Goal: Task Accomplishment & Management: Manage account settings

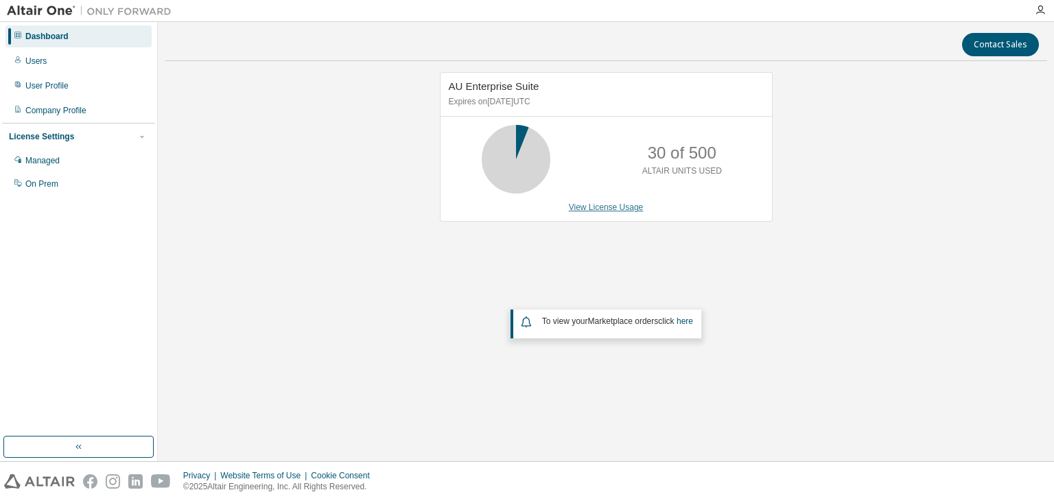
click at [611, 208] on link "View License Usage" at bounding box center [606, 207] width 75 height 10
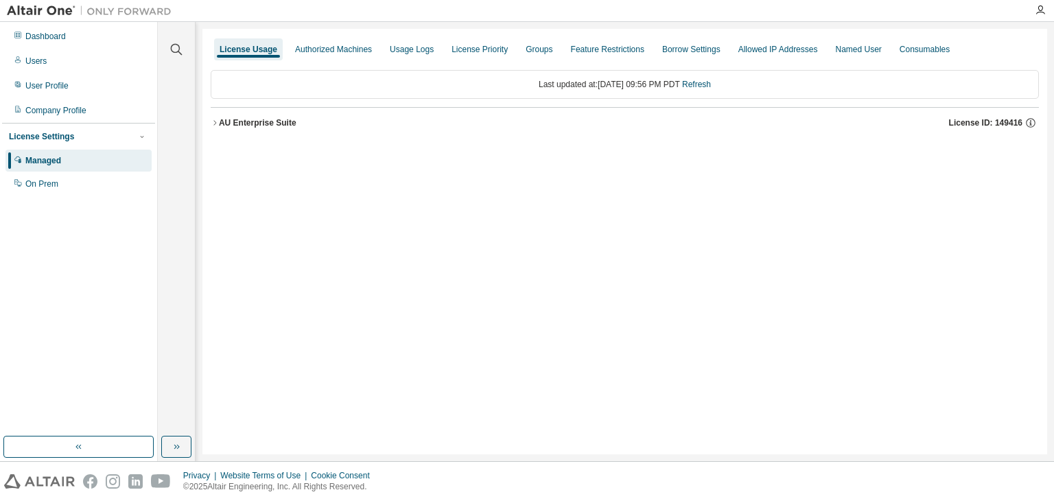
click at [263, 113] on button "AU Enterprise Suite License ID: 149416" at bounding box center [625, 123] width 828 height 30
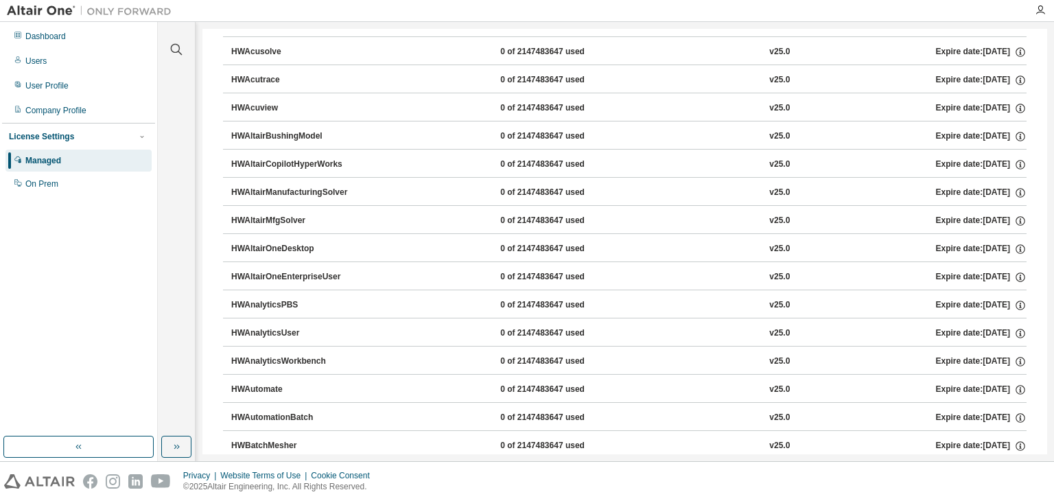
scroll to position [3435, 0]
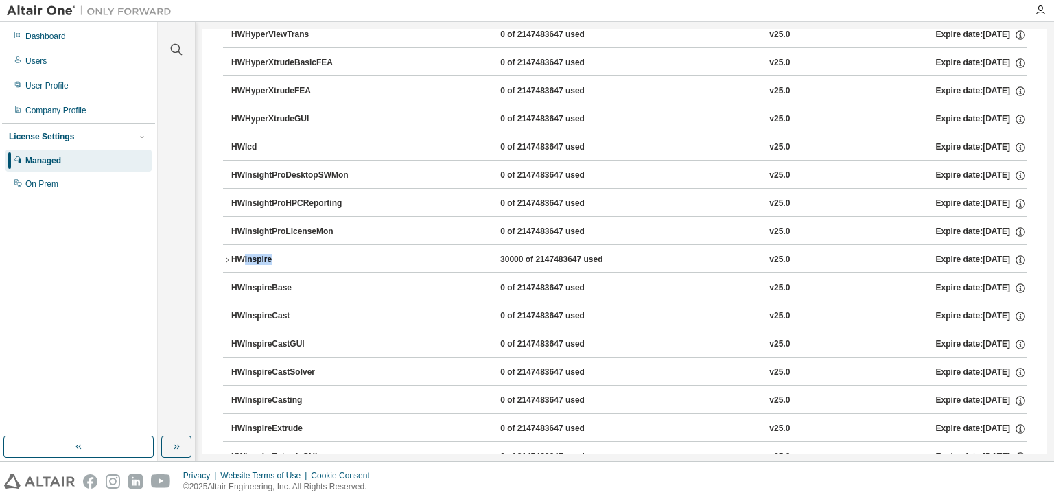
click at [274, 254] on div "HWInspire" at bounding box center [292, 260] width 123 height 12
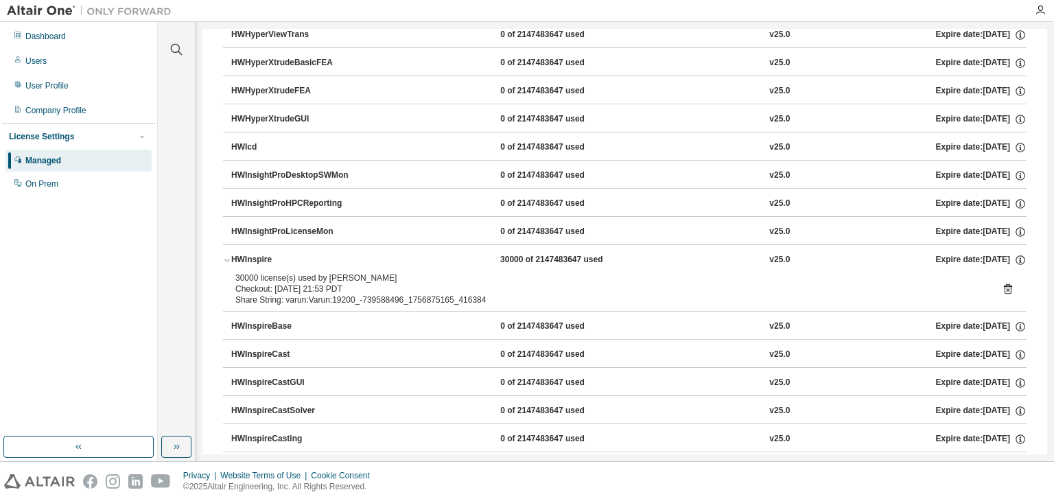
click at [262, 294] on div "Share String: varun:Varun:19200_-739588496_1756875165_416384" at bounding box center [608, 299] width 746 height 11
click at [261, 272] on div "30000 license(s) used by [PERSON_NAME]" at bounding box center [608, 277] width 746 height 11
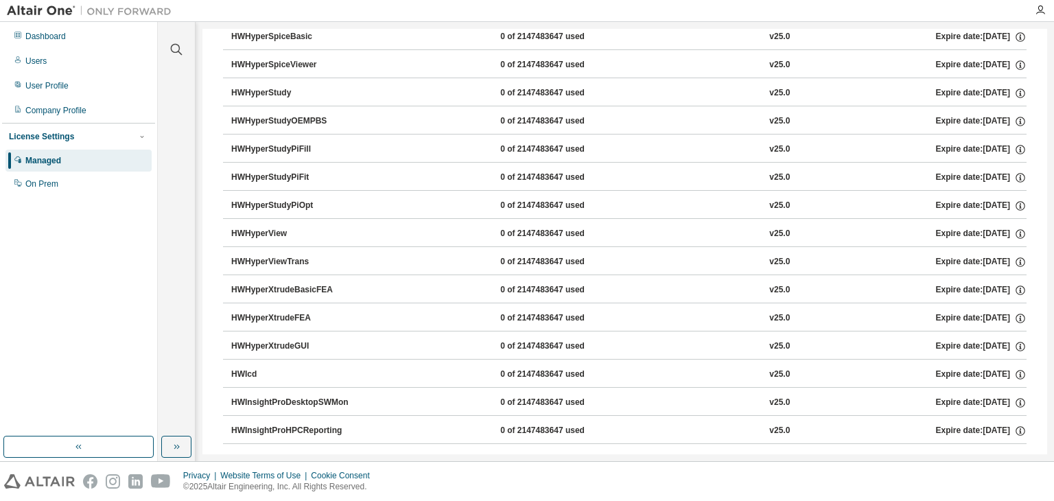
scroll to position [3375, 0]
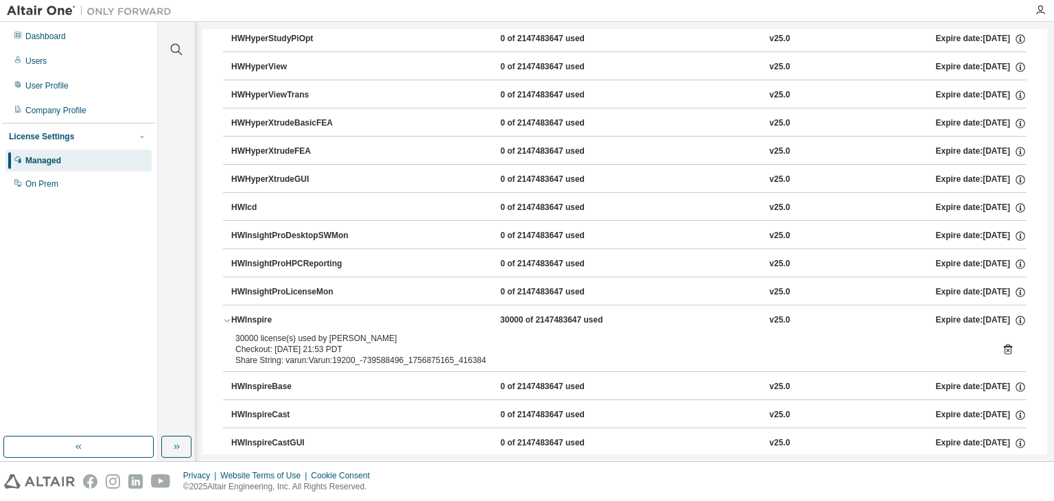
click at [250, 314] on div "HWInspire" at bounding box center [292, 320] width 123 height 12
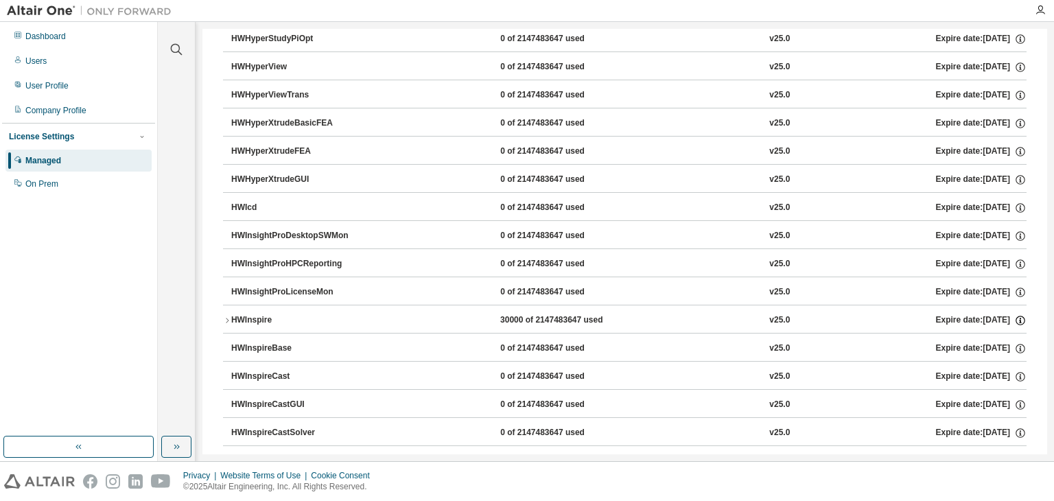
drag, startPoint x: 250, startPoint y: 302, endPoint x: 1018, endPoint y: 303, distance: 768.4
click at [1018, 316] on icon "button" at bounding box center [1020, 321] width 10 height 10
click at [1018, 314] on icon "button" at bounding box center [1020, 320] width 12 height 12
click at [440, 314] on div "HWInspire 30000 of 2147483647 used v25.0 Expire date: [DATE]" at bounding box center [628, 320] width 795 height 12
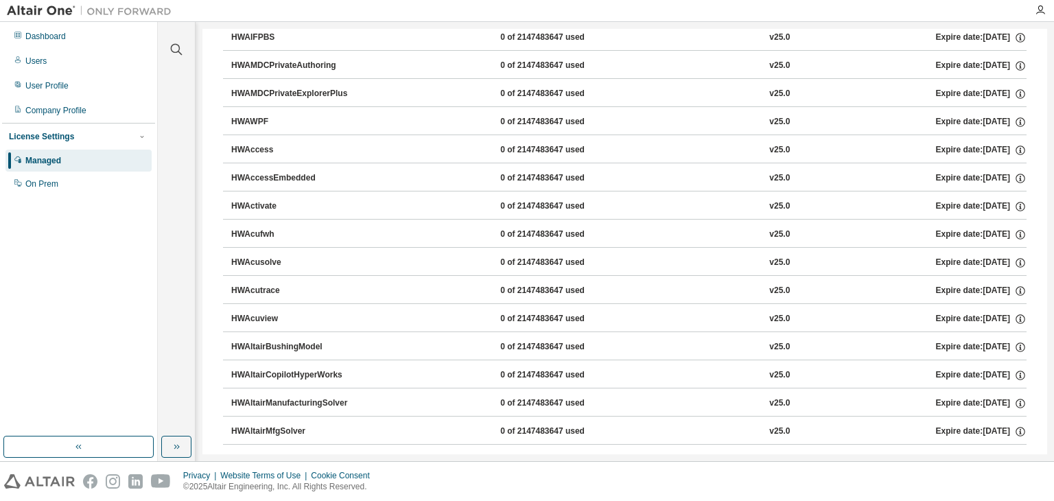
scroll to position [0, 0]
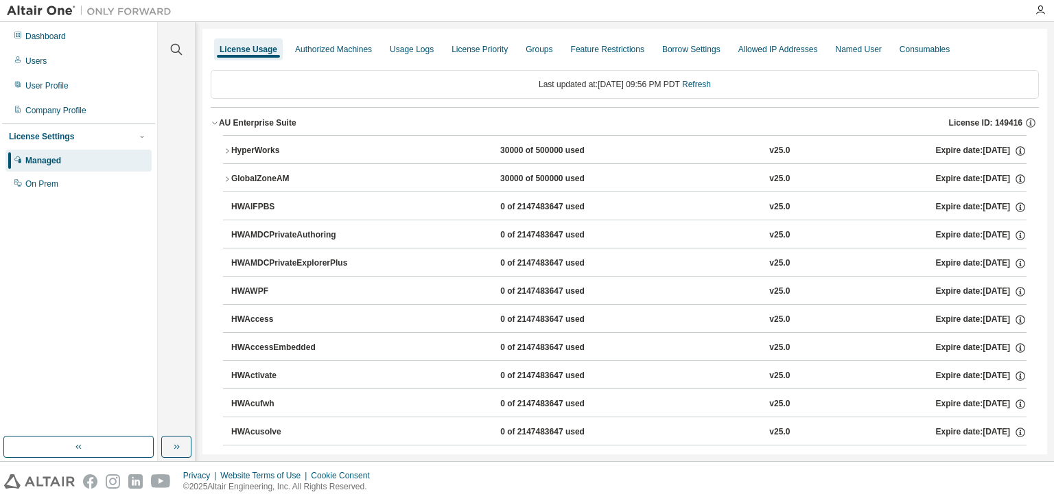
click at [340, 60] on div "License Usage Authorized Machines Usage Logs License Priority Groups Feature Re…" at bounding box center [625, 49] width 828 height 25
click at [329, 49] on div "Authorized Machines" at bounding box center [333, 49] width 77 height 11
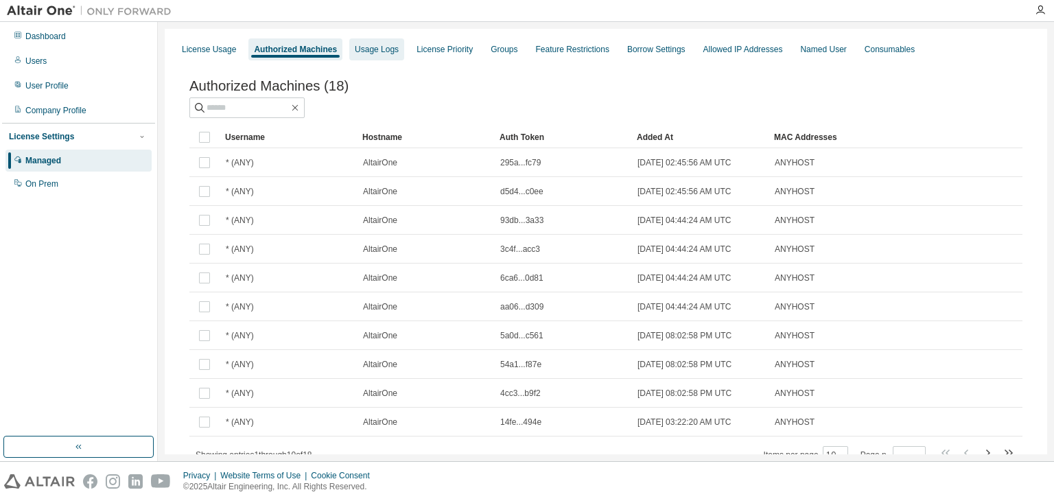
click at [368, 45] on div "Usage Logs" at bounding box center [377, 49] width 44 height 11
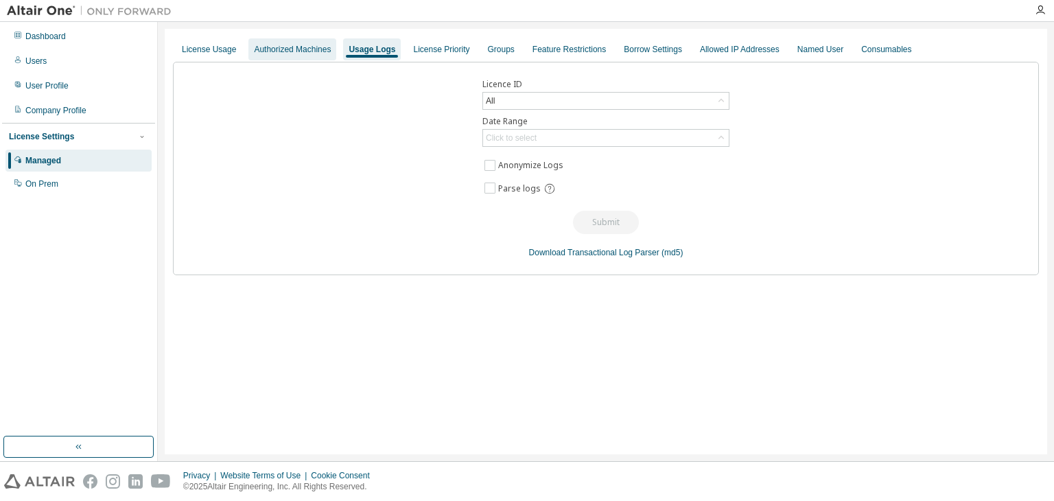
click at [296, 49] on div "Authorized Machines" at bounding box center [292, 49] width 77 height 11
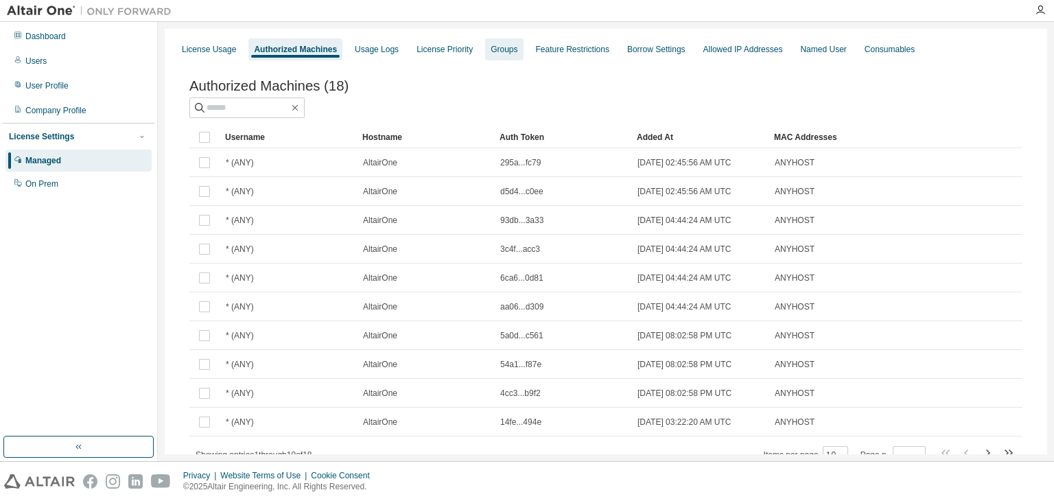
click at [491, 50] on div "Groups" at bounding box center [504, 49] width 27 height 11
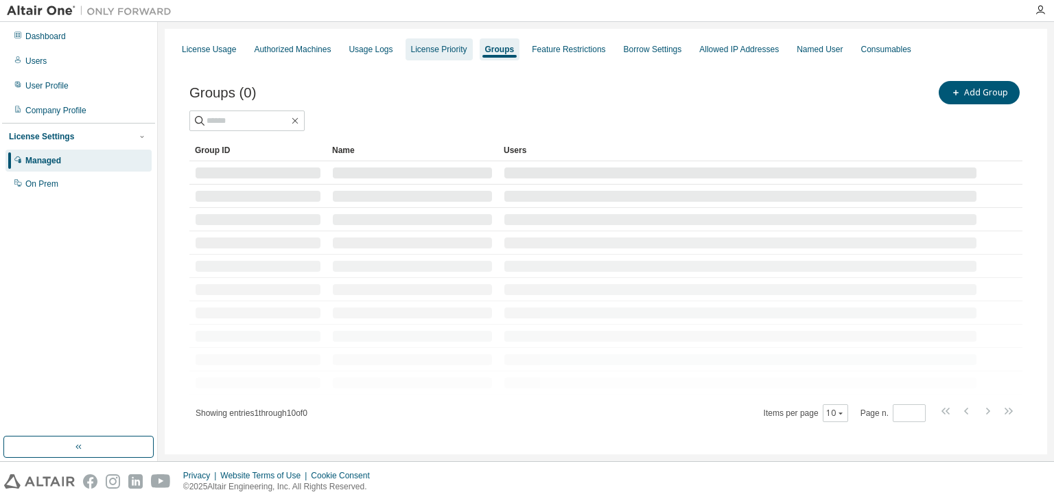
click at [450, 52] on div "License Priority" at bounding box center [439, 49] width 56 height 11
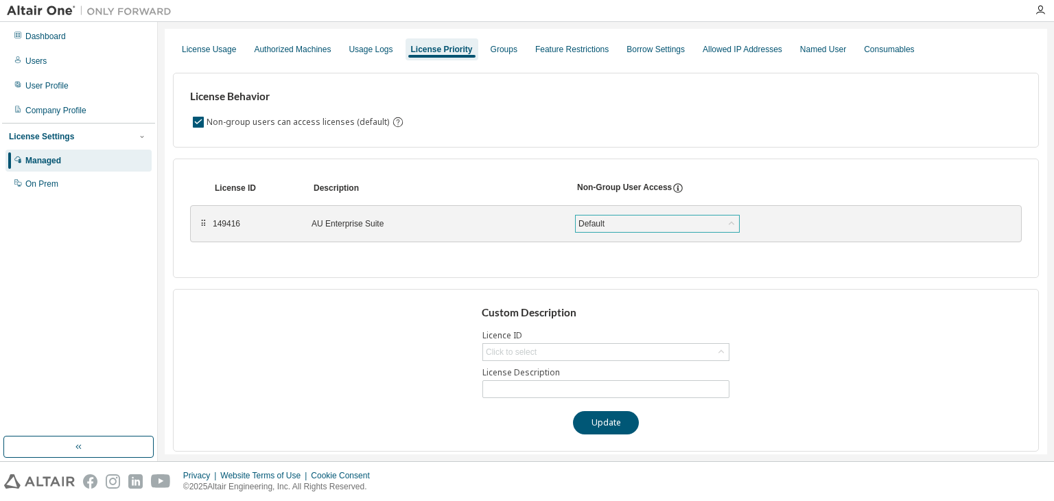
click at [586, 224] on div "Default" at bounding box center [591, 223] width 30 height 15
click at [586, 226] on div "Default" at bounding box center [591, 223] width 30 height 15
click at [525, 350] on div "Click to select" at bounding box center [511, 351] width 51 height 11
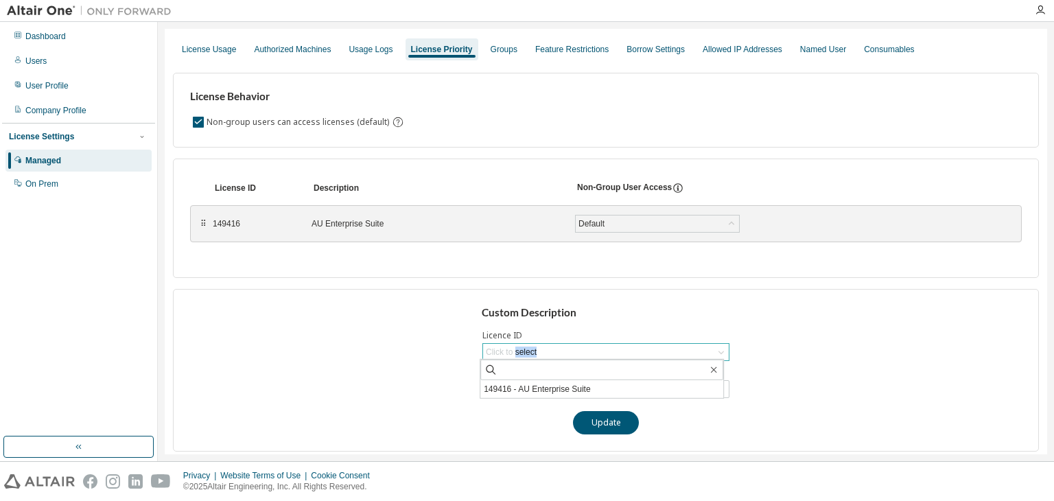
click at [525, 350] on div "Click to select" at bounding box center [511, 351] width 51 height 11
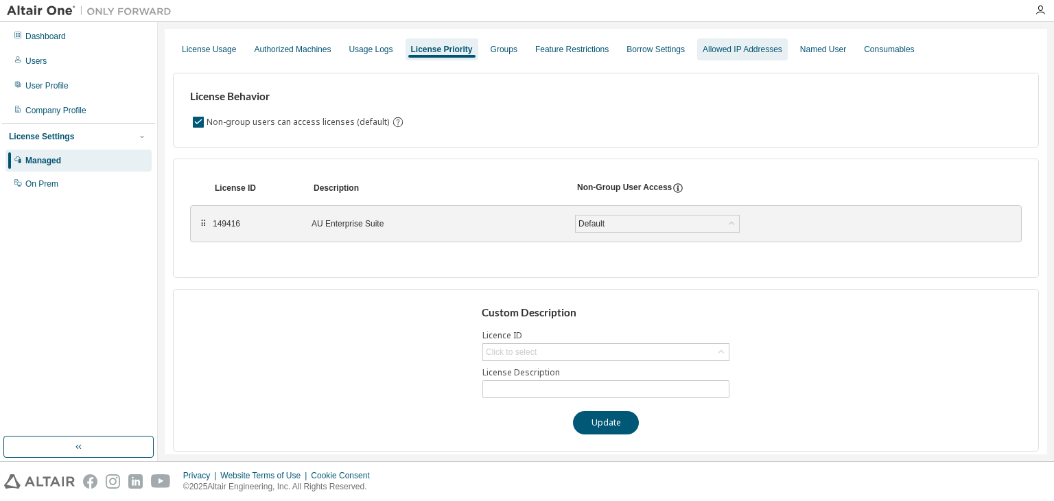
click at [763, 45] on div "Allowed IP Addresses" at bounding box center [743, 49] width 80 height 11
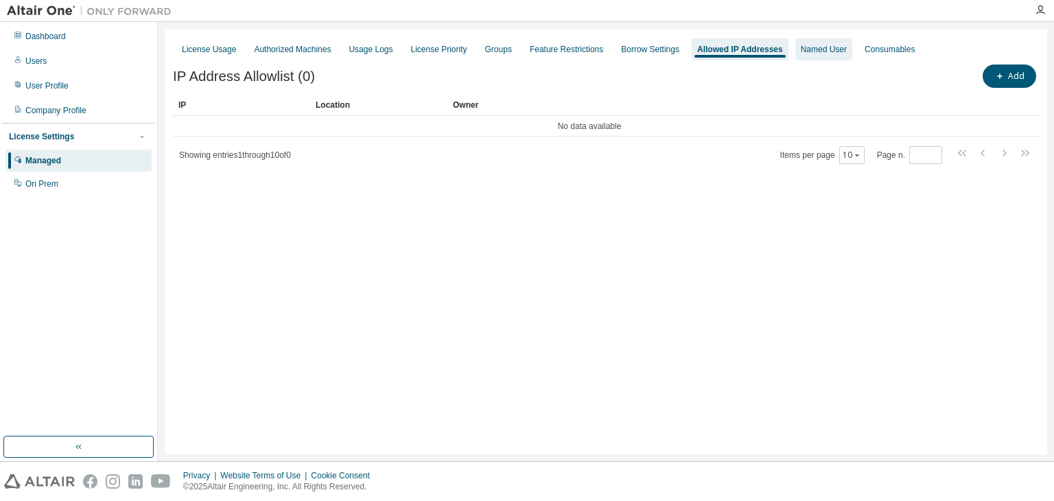
click at [801, 47] on div "Named User" at bounding box center [824, 49] width 46 height 11
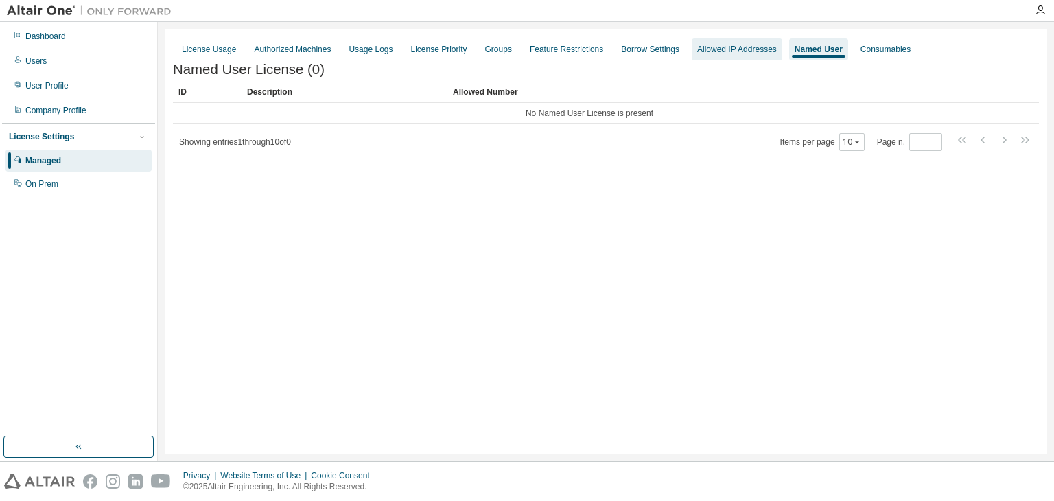
click at [760, 44] on div "Allowed IP Addresses" at bounding box center [737, 49] width 80 height 11
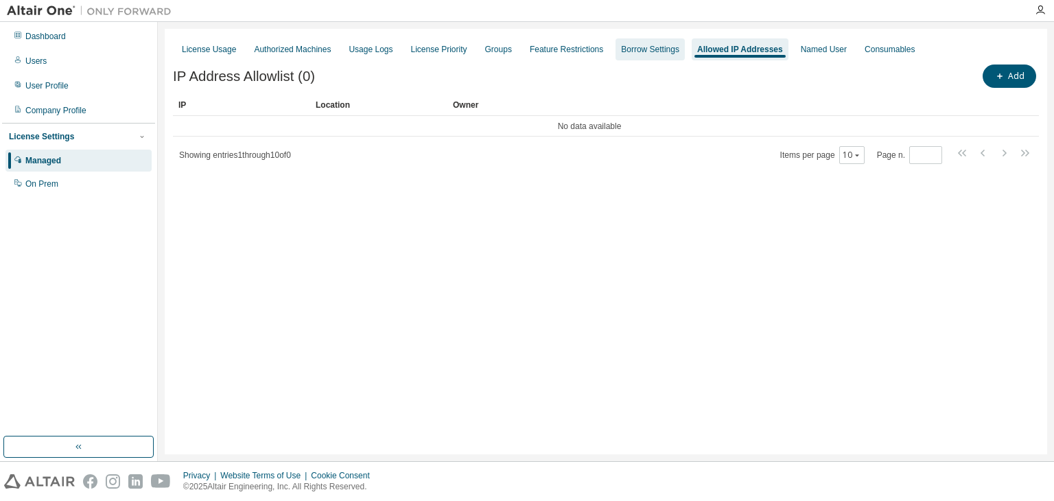
click at [659, 46] on div "Borrow Settings" at bounding box center [650, 49] width 58 height 11
